Goal: Register for event/course

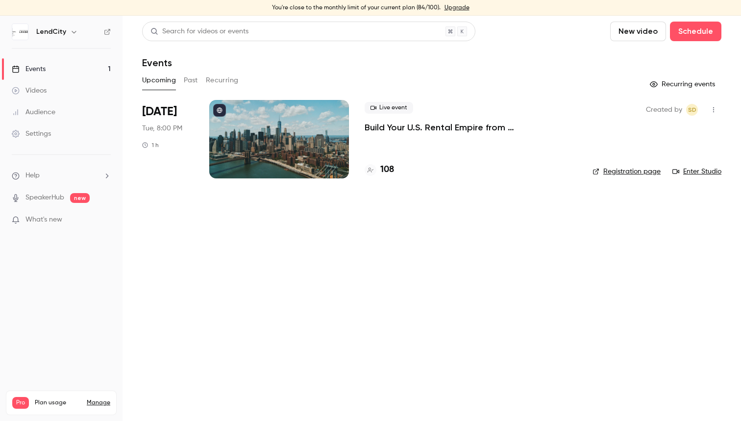
click at [400, 126] on p "Build Your U.S. Rental Empire from [GEOGRAPHIC_DATA]: No Headaches, Step-by-Step" at bounding box center [471, 128] width 212 height 12
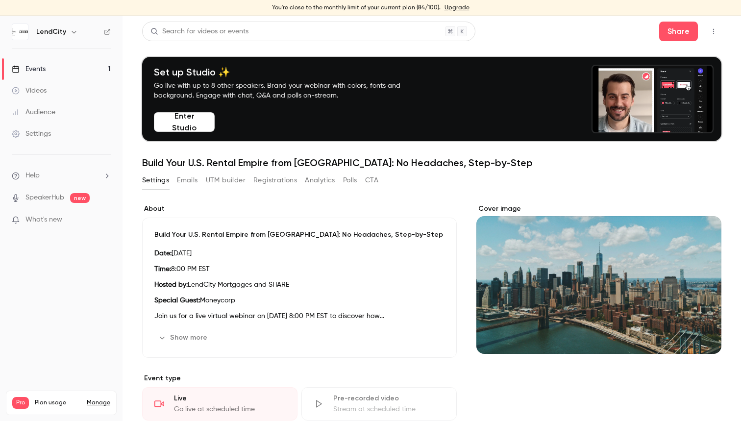
click at [195, 125] on button "Enter Studio" at bounding box center [184, 122] width 61 height 20
